Goal: Task Accomplishment & Management: Manage account settings

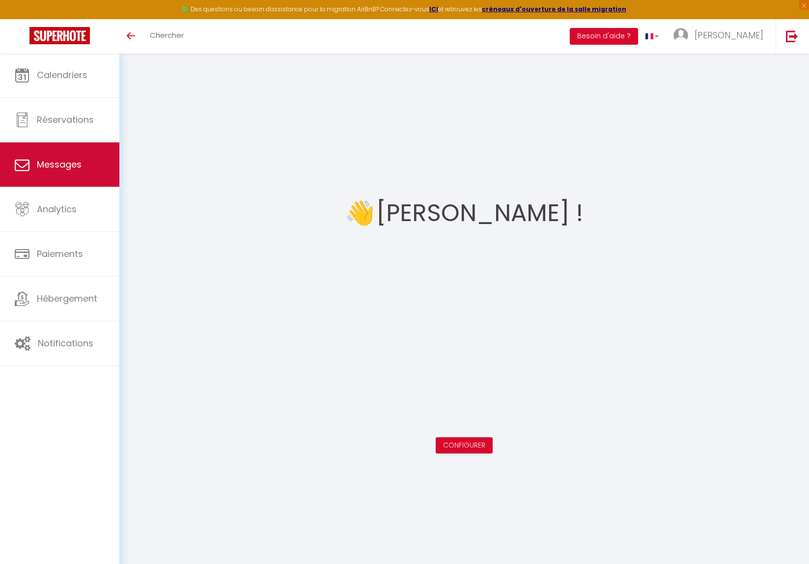
click at [82, 161] on link "Messages" at bounding box center [59, 164] width 119 height 44
select select "message"
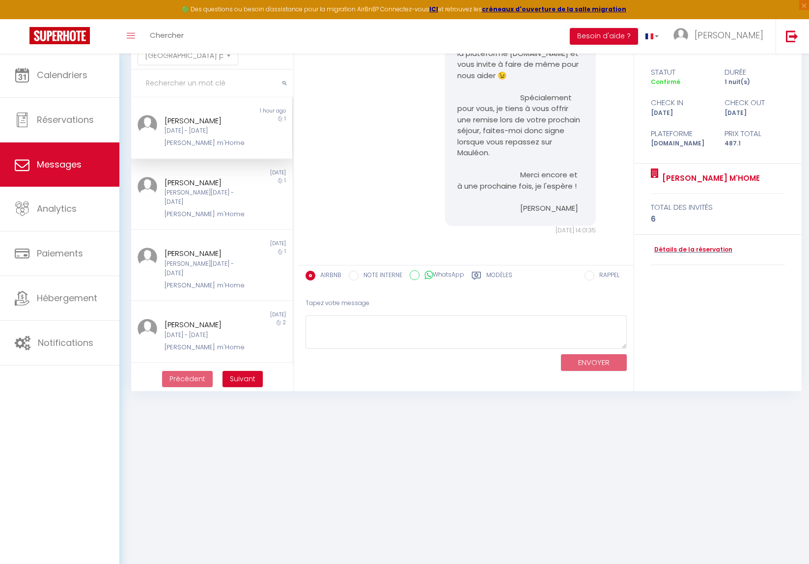
scroll to position [53, 0]
click at [221, 134] on div "Mer 10 Sep - Jeu 11 Sep" at bounding box center [205, 130] width 81 height 9
click at [223, 182] on div "[PERSON_NAME]" at bounding box center [205, 183] width 81 height 12
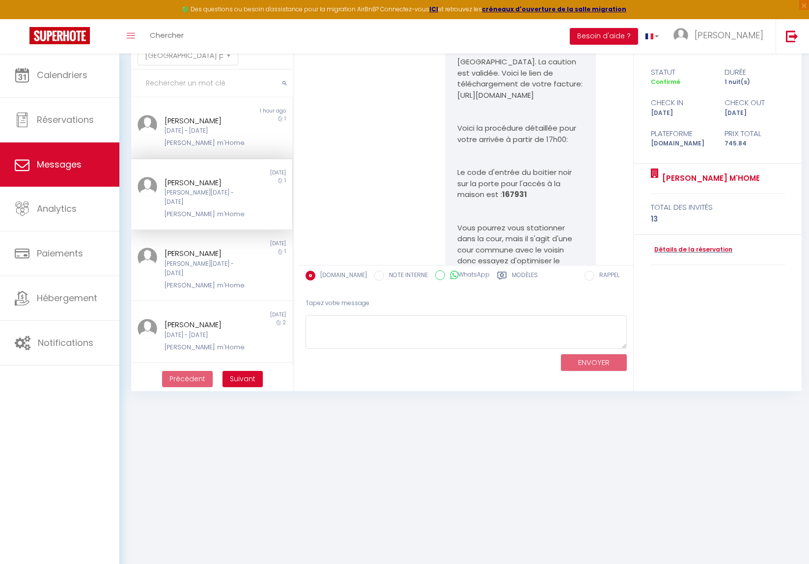
scroll to position [5584, 0]
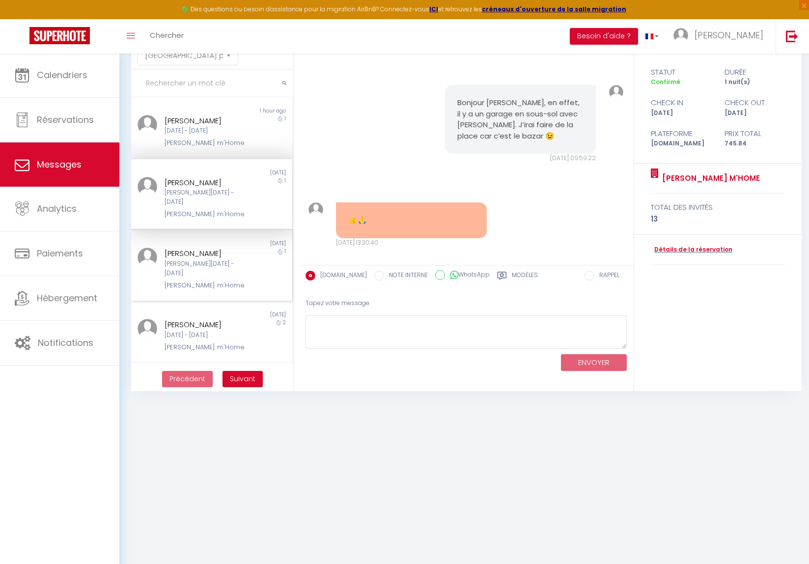
click at [222, 248] on div "Emilie Faure" at bounding box center [205, 254] width 81 height 12
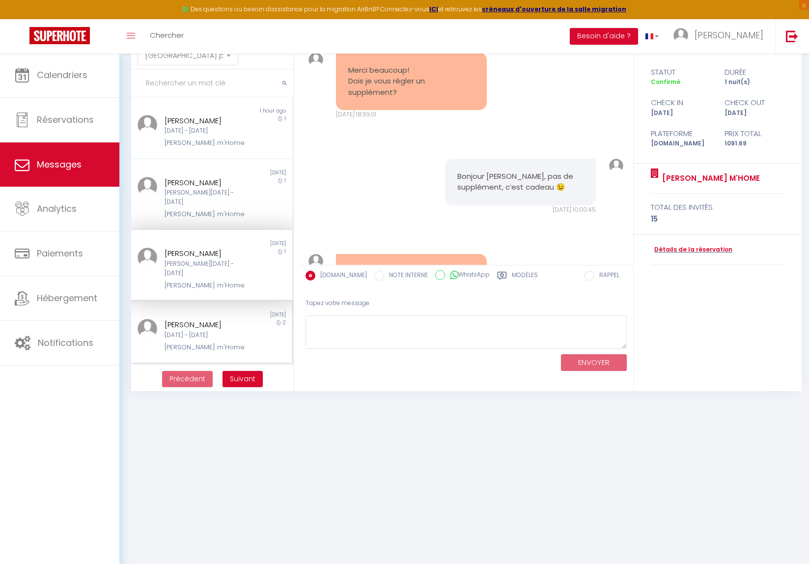
click at [212, 311] on div "1 day ago" at bounding box center [252, 315] width 81 height 8
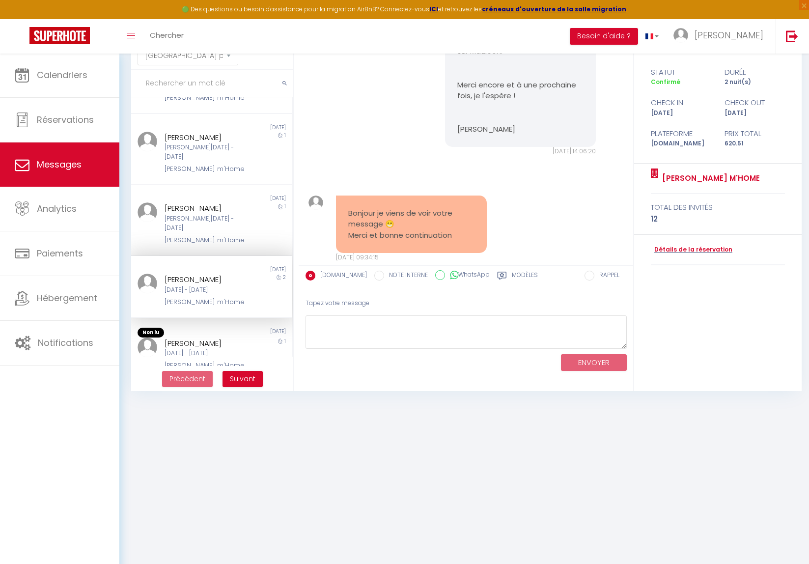
scroll to position [48, 0]
drag, startPoint x: 218, startPoint y: 312, endPoint x: 223, endPoint y: 312, distance: 4.9
click at [218, 335] on div "Gerome Gauriau" at bounding box center [205, 341] width 81 height 12
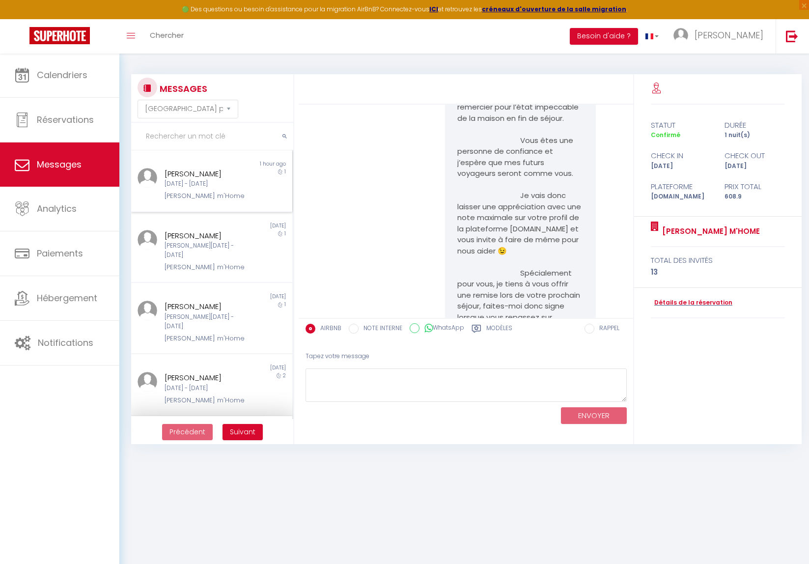
click at [207, 177] on div "Karine Elie" at bounding box center [205, 174] width 81 height 12
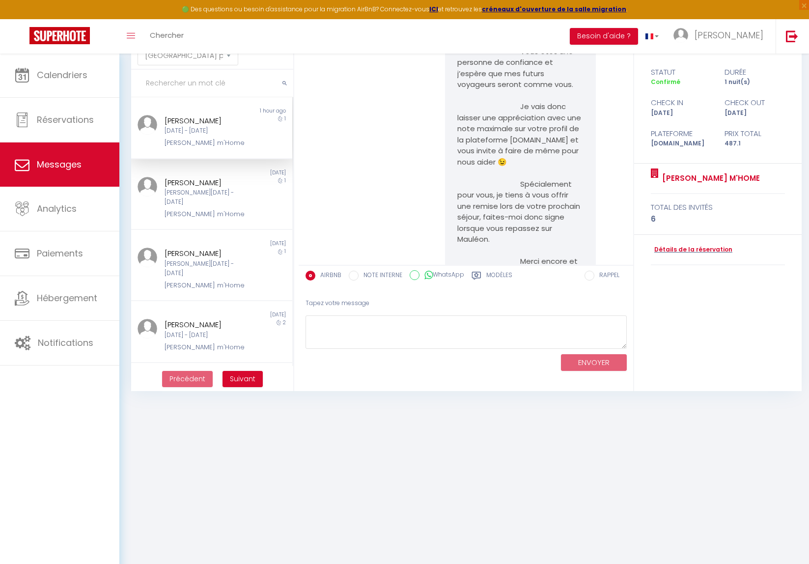
click at [241, 379] on span "Suivant" at bounding box center [243, 379] width 26 height 10
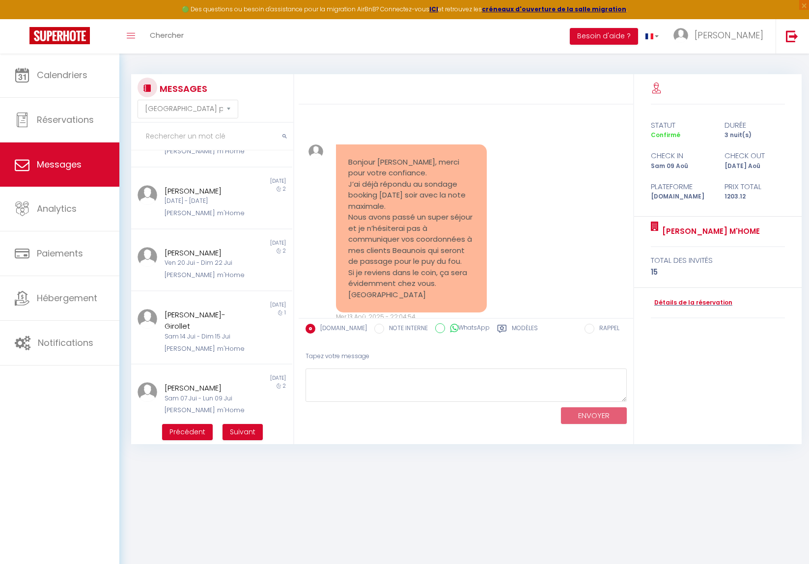
click at [199, 429] on span "Précédent" at bounding box center [187, 432] width 36 height 10
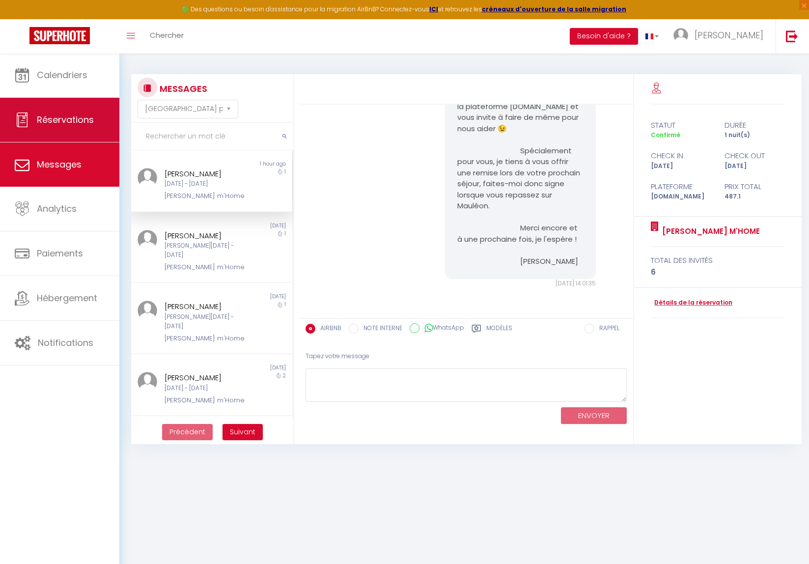
click at [74, 119] on span "Réservations" at bounding box center [65, 119] width 57 height 12
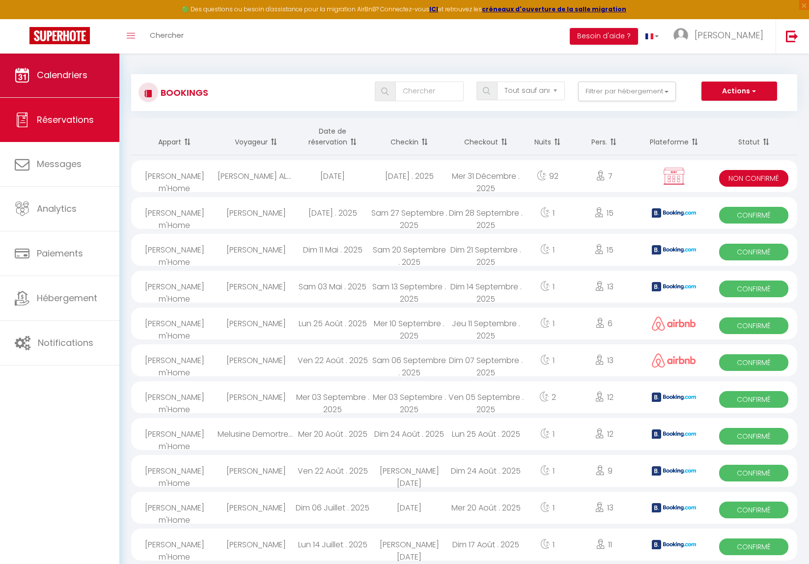
click at [74, 74] on span "Calendriers" at bounding box center [62, 75] width 51 height 12
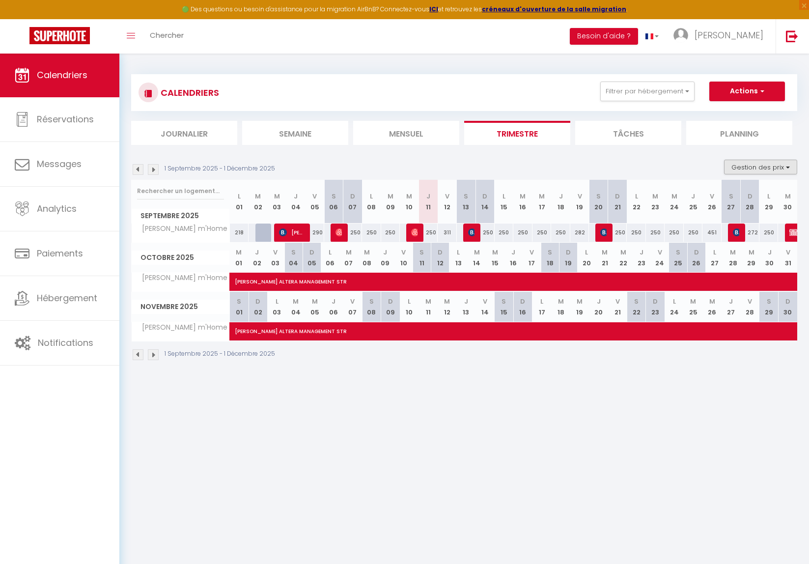
click at [753, 168] on button "Gestion des prix" at bounding box center [760, 167] width 73 height 15
click at [734, 231] on input "Disponibilité" at bounding box center [752, 232] width 88 height 10
checkbox input "true"
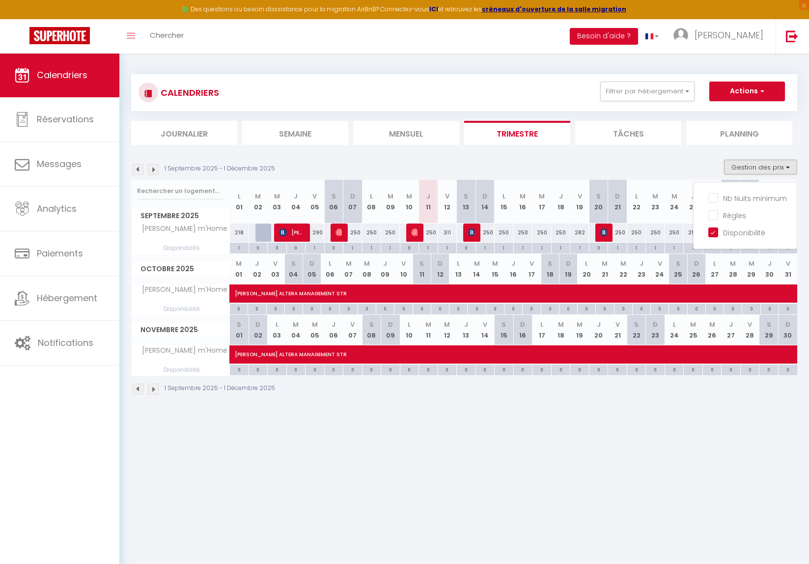
click at [438, 8] on strong "ICI" at bounding box center [433, 9] width 9 height 8
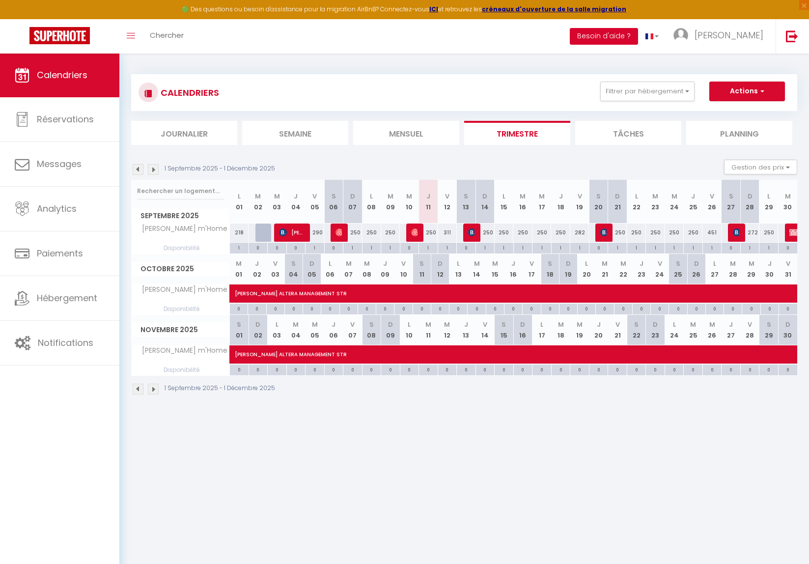
click at [638, 36] on button "Besoin d'aide ?" at bounding box center [604, 36] width 68 height 17
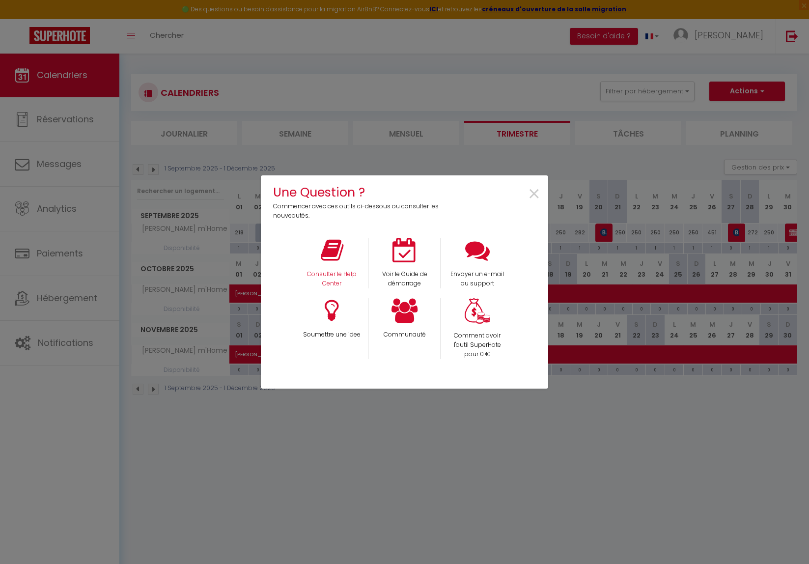
click at [331, 251] on icon at bounding box center [332, 250] width 23 height 25
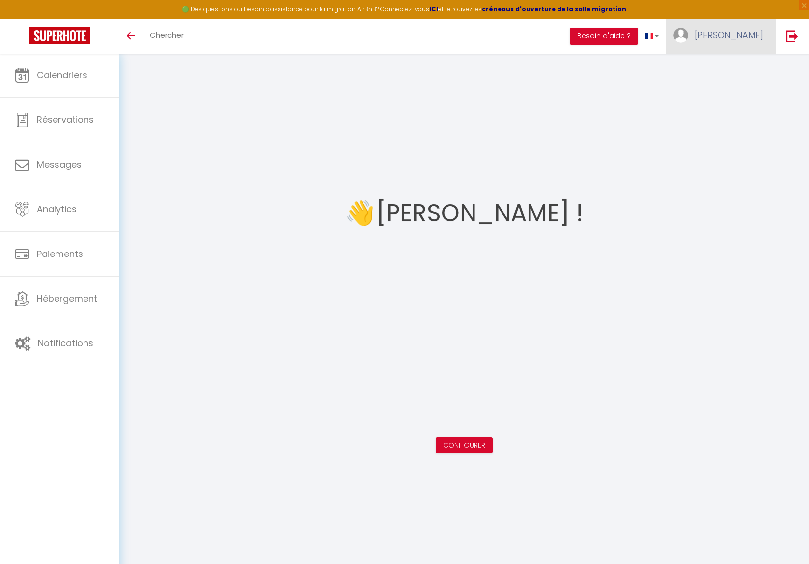
click at [723, 33] on link "[PERSON_NAME]" at bounding box center [721, 36] width 110 height 34
click at [730, 66] on link "Paramètres" at bounding box center [736, 68] width 73 height 17
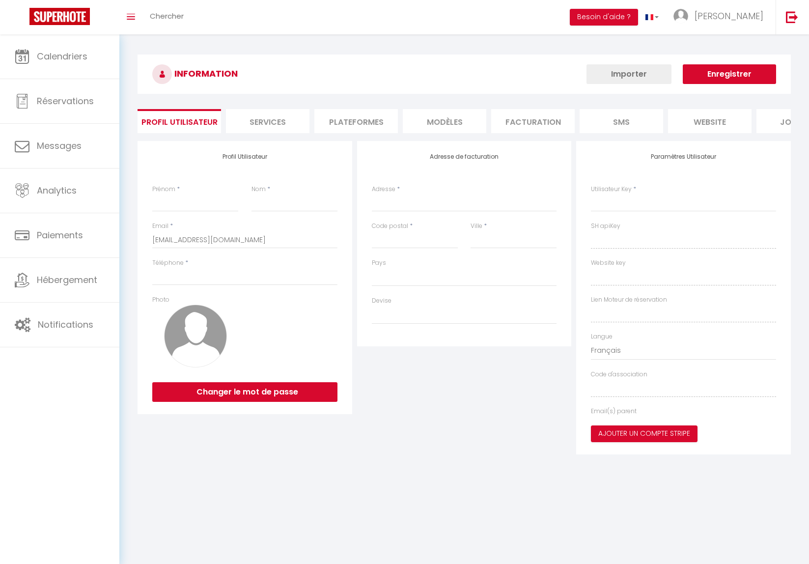
type input "[PERSON_NAME]"
type input "DEVAUD"
type input "0633546214"
type input "9 rue des Sabotiers"
type input "49280"
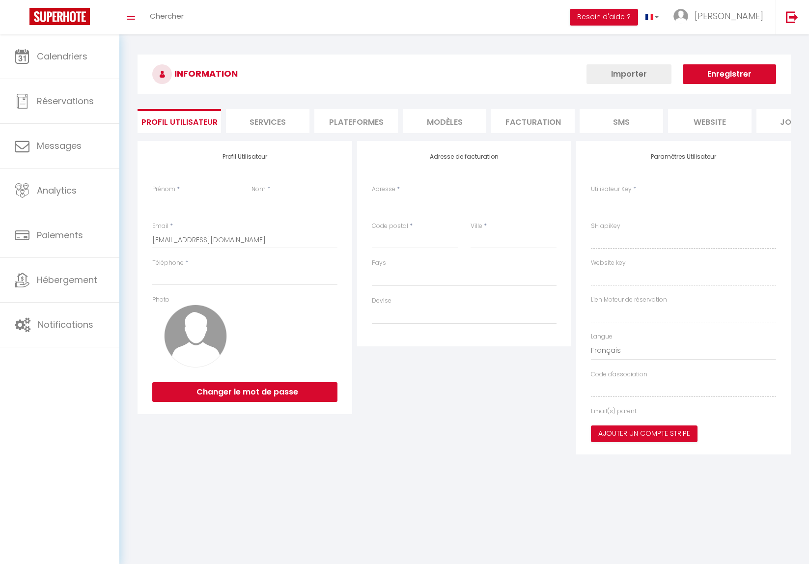
type input "St Christophe du Bois"
type input "wFsBH1nfqOjYUfxUe6Uv5iOG7"
type input "qmiyKPuUUrHVf2WxpTGEwxwjW"
type input "https://app.superhote.com/#/get-available-rentals/qmiyKPuUUrHVf2WxpTGEwxwjW"
select select "1"
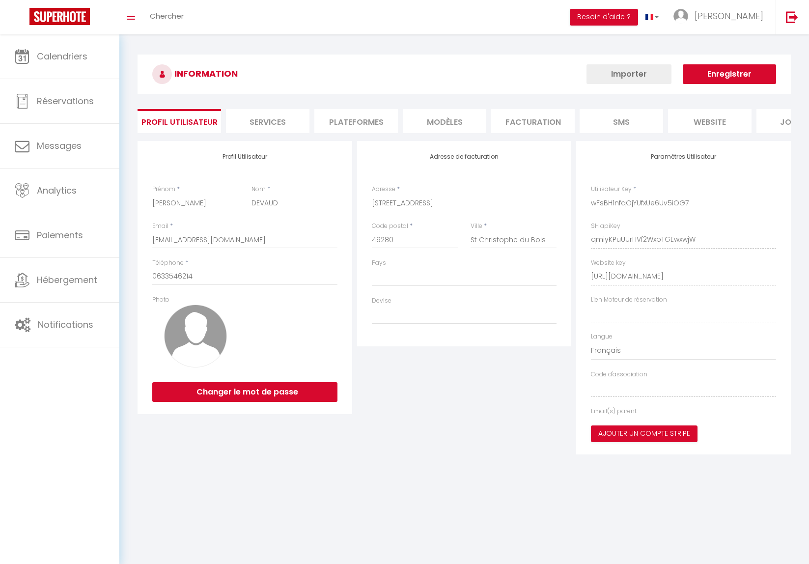
select select "28"
select select "fr"
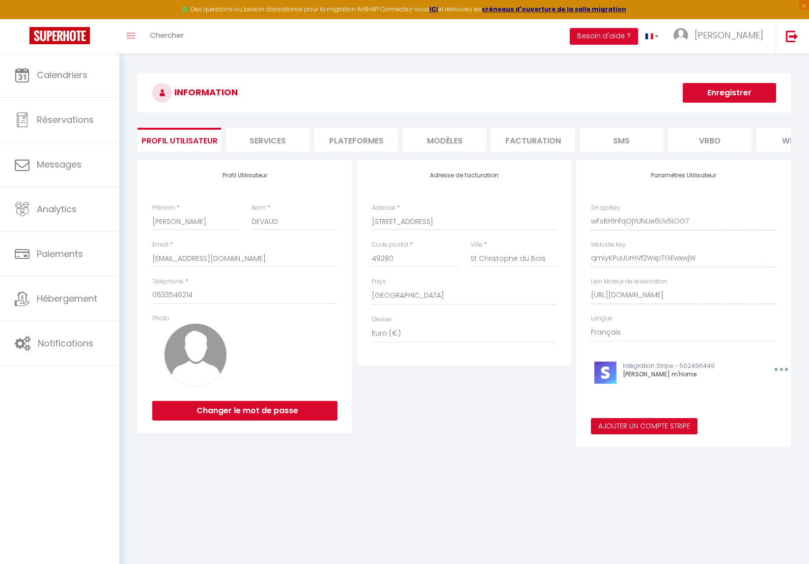
click at [365, 136] on li "Plateformes" at bounding box center [356, 140] width 84 height 24
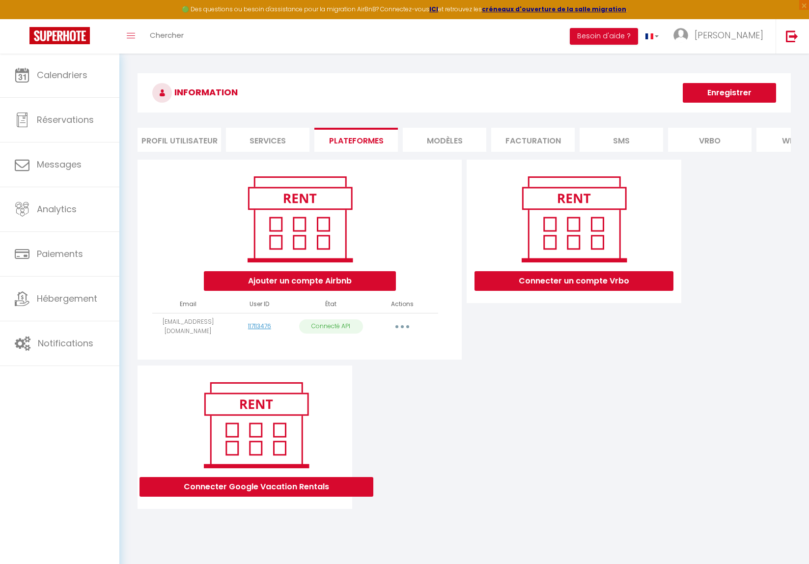
click at [404, 326] on icon "button" at bounding box center [402, 326] width 3 height 3
click at [352, 387] on link "Reconnecter le compte" at bounding box center [359, 384] width 109 height 17
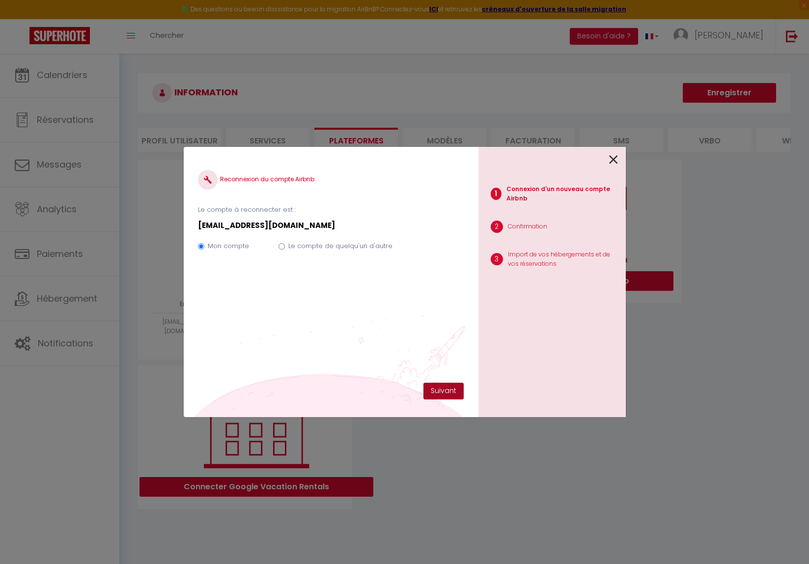
click at [444, 390] on button "Suivant" at bounding box center [443, 391] width 40 height 17
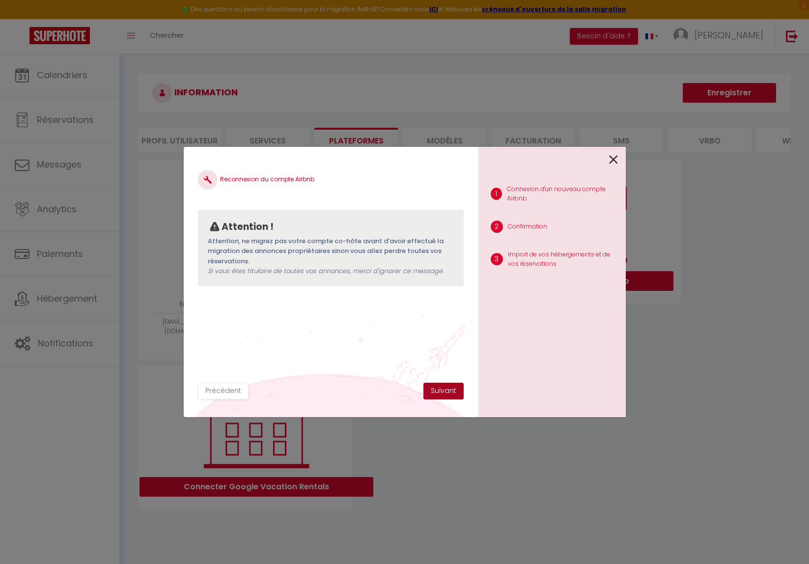
click at [450, 390] on button "Suivant" at bounding box center [443, 391] width 40 height 17
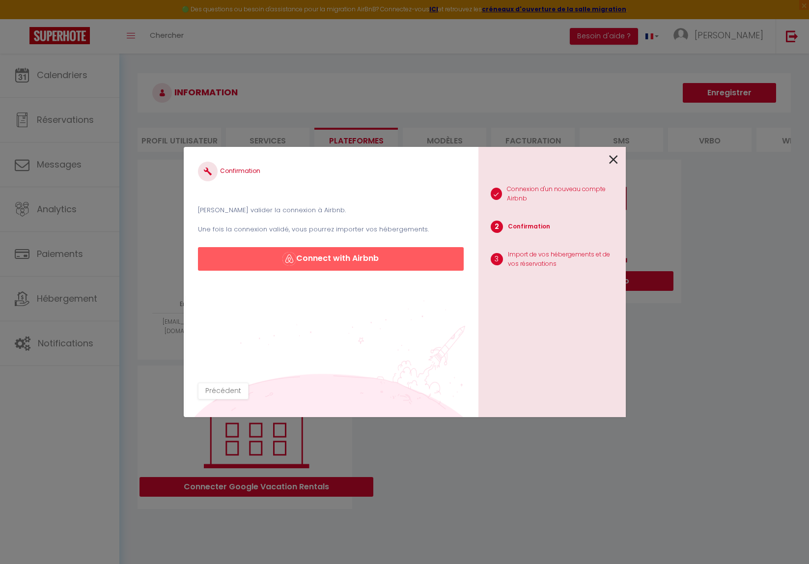
click at [360, 255] on button "Connect with Airbnb" at bounding box center [330, 259] width 265 height 24
click at [357, 254] on button "Connect with Airbnb" at bounding box center [330, 259] width 265 height 24
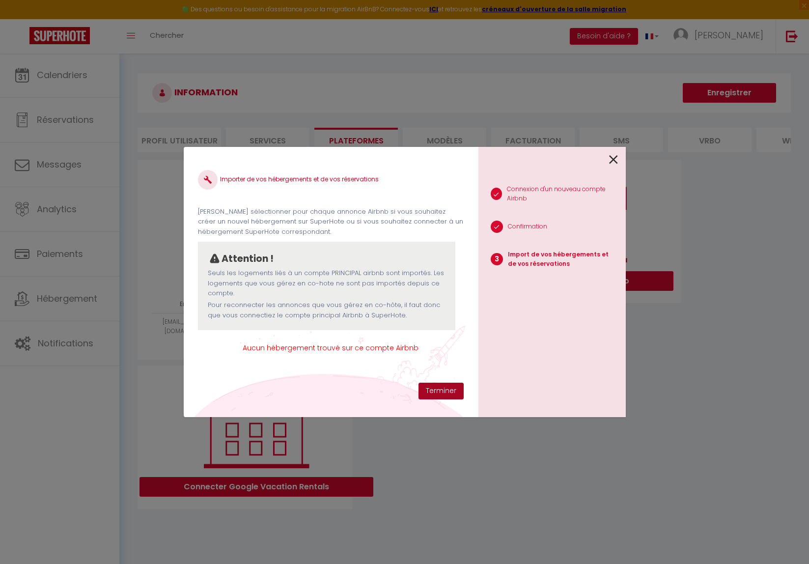
click at [444, 388] on button "Terminer" at bounding box center [441, 391] width 45 height 17
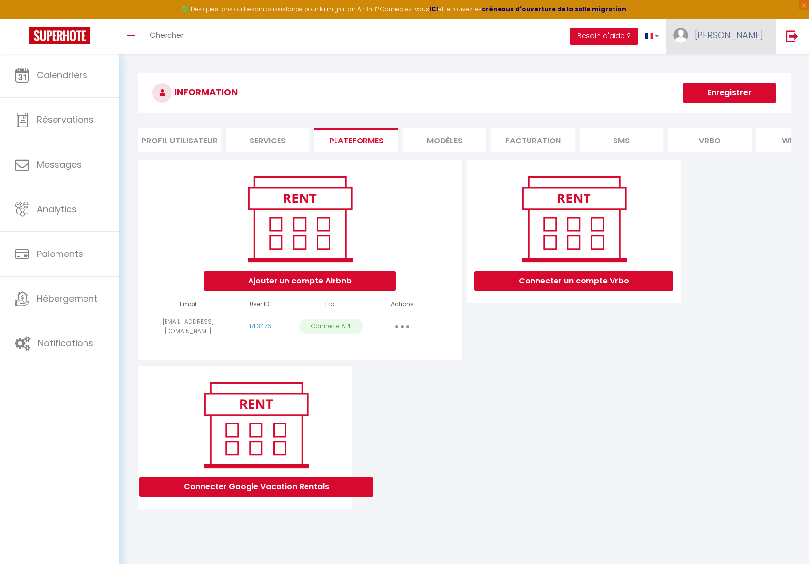
click at [737, 35] on span "[PERSON_NAME]" at bounding box center [729, 35] width 69 height 12
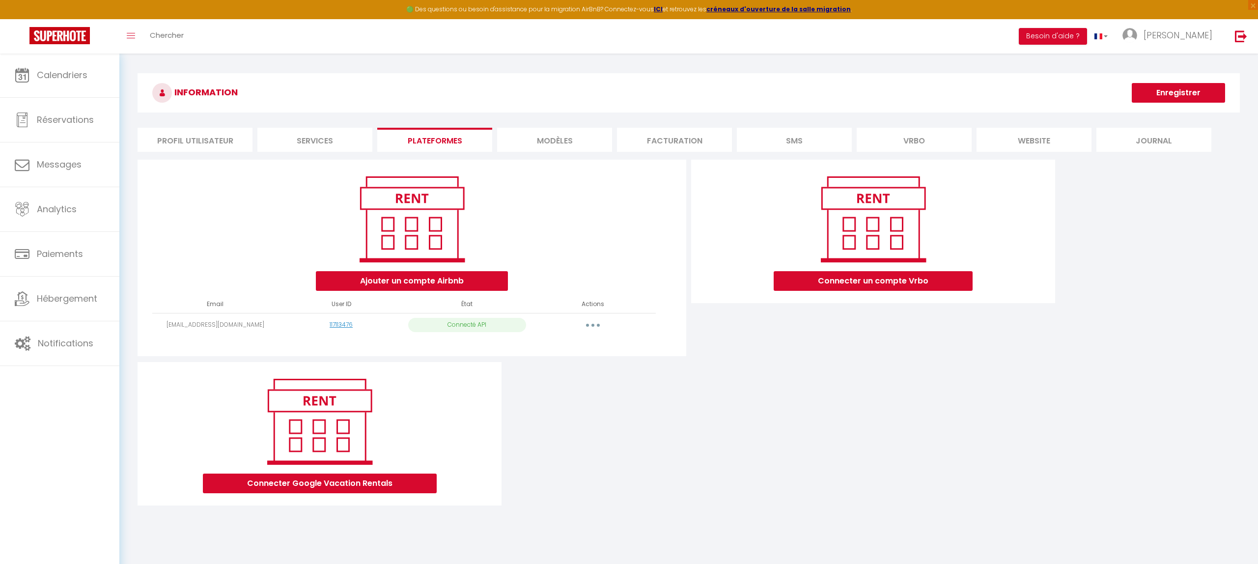
click at [594, 324] on icon "button" at bounding box center [592, 325] width 3 height 3
click at [809, 336] on div "Connecter un compte Vrbo" at bounding box center [873, 261] width 369 height 202
click at [85, 79] on span "Calendriers" at bounding box center [62, 75] width 51 height 12
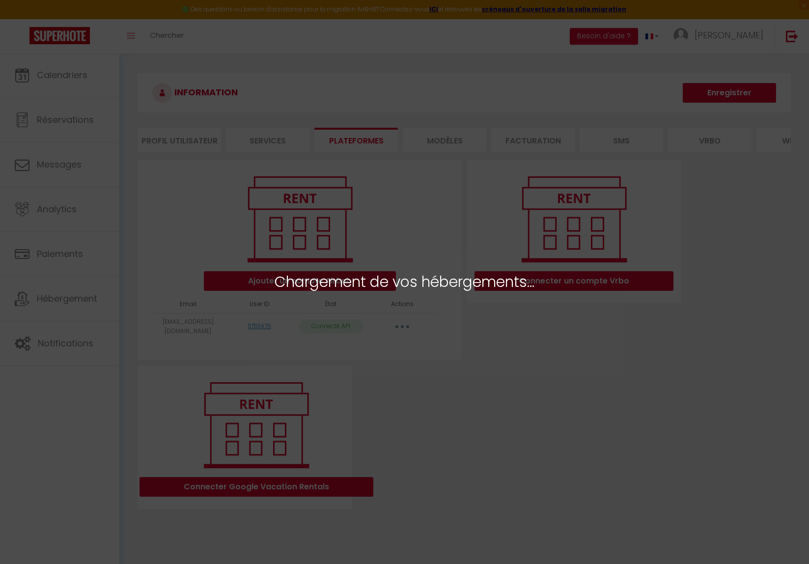
select select "15897"
